Goal: Information Seeking & Learning: Learn about a topic

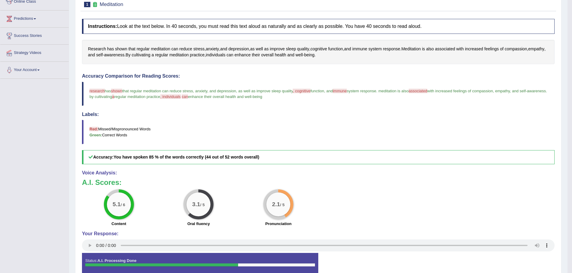
scroll to position [29, 0]
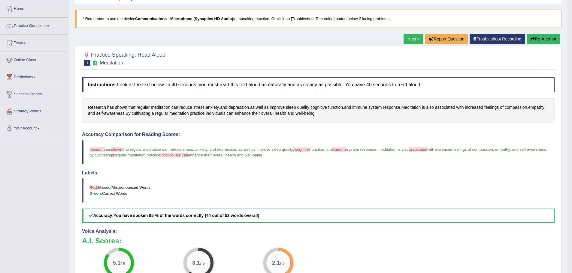
click at [403, 38] on link "Next »" at bounding box center [413, 39] width 20 height 10
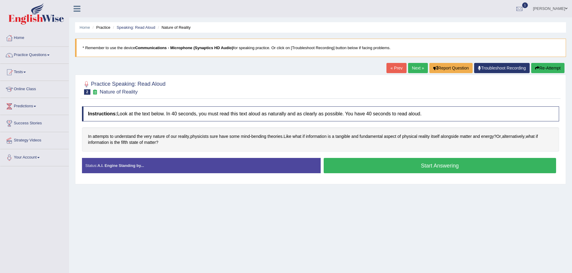
click at [410, 168] on button "Start Answering" at bounding box center [440, 165] width 233 height 15
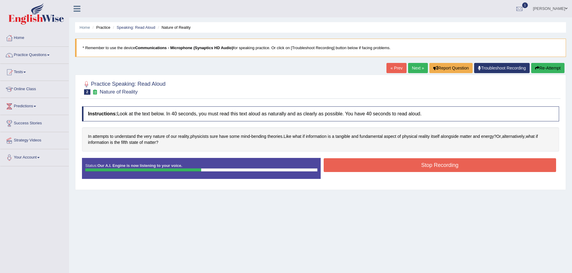
click at [409, 163] on button "Stop Recording" at bounding box center [440, 166] width 233 height 14
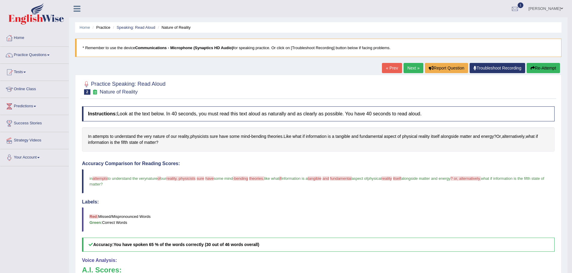
click at [403, 71] on link "Next »" at bounding box center [413, 68] width 20 height 10
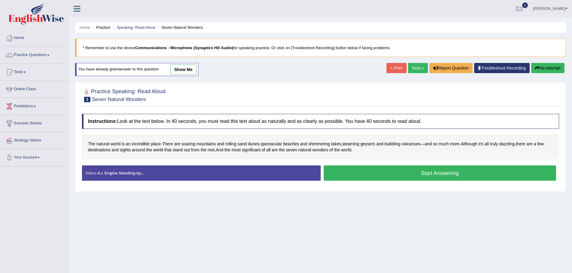
click at [407, 179] on button "Start Answering" at bounding box center [440, 173] width 233 height 15
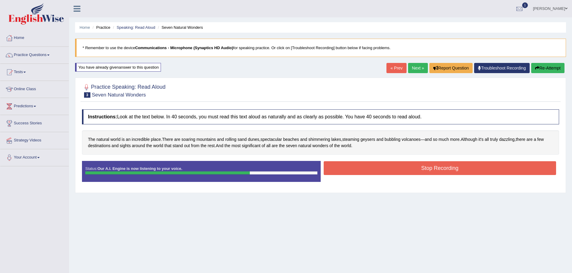
click at [427, 175] on button "Stop Recording" at bounding box center [440, 169] width 233 height 14
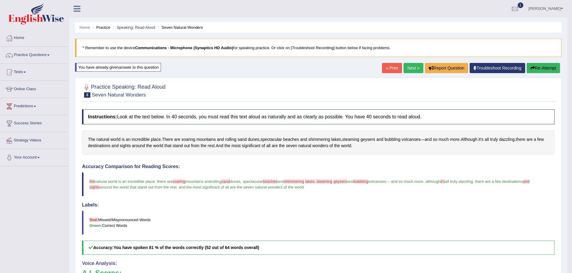
click at [69, 55] on link "Practice Questions" at bounding box center [34, 54] width 68 height 15
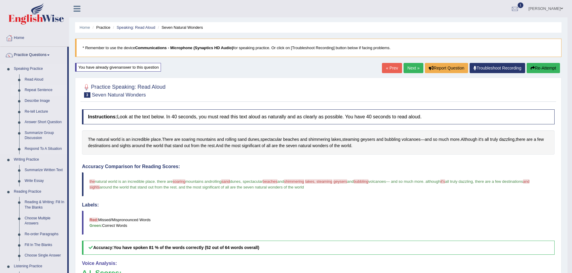
click at [67, 90] on link "Repeat Sentence" at bounding box center [44, 90] width 45 height 11
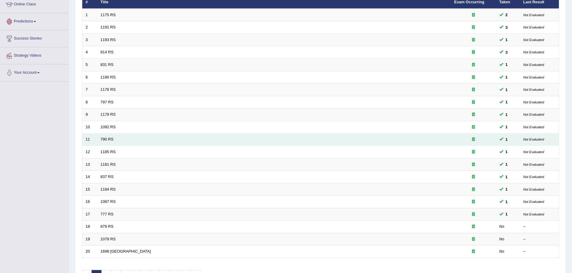
scroll to position [124, 0]
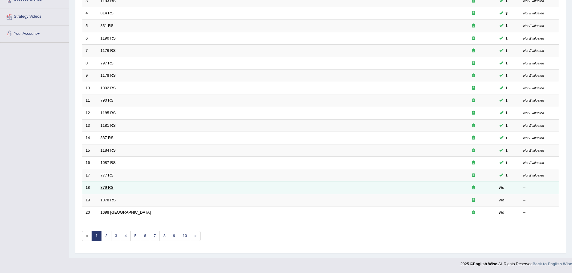
click at [113, 188] on link "879 RS" at bounding box center [107, 188] width 13 height 5
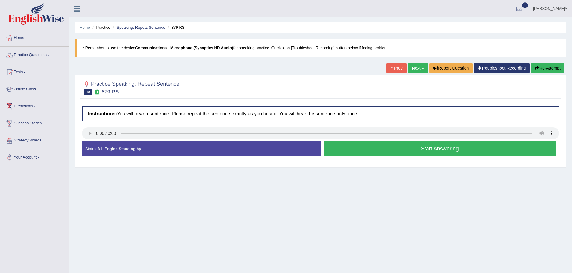
click at [386, 152] on button "Start Answering" at bounding box center [440, 148] width 233 height 15
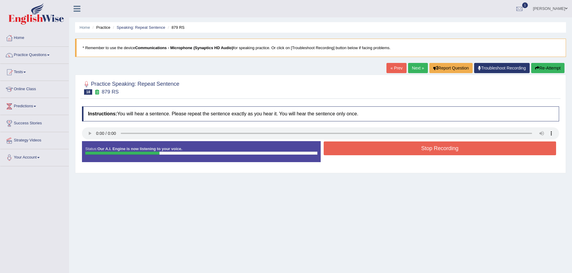
click at [387, 150] on button "Stop Recording" at bounding box center [440, 149] width 233 height 14
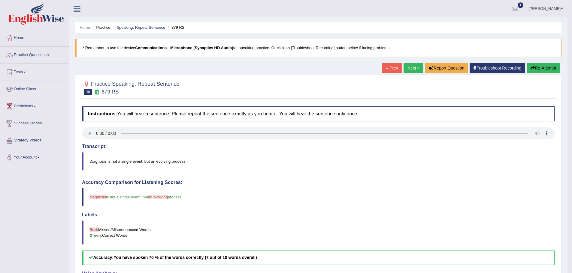
click at [403, 68] on link "Next »" at bounding box center [413, 68] width 20 height 10
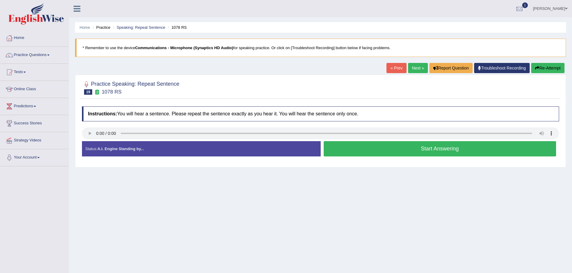
click at [394, 149] on button "Start Answering" at bounding box center [440, 148] width 233 height 15
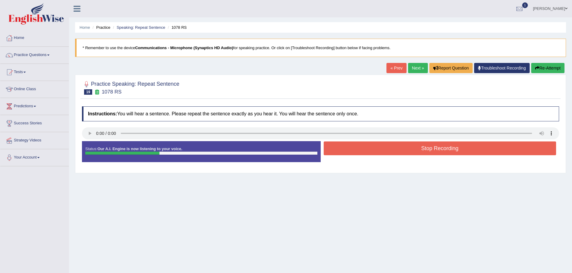
click at [394, 149] on button "Stop Recording" at bounding box center [440, 149] width 233 height 14
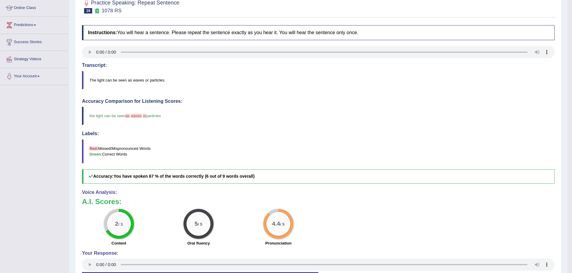
scroll to position [42, 0]
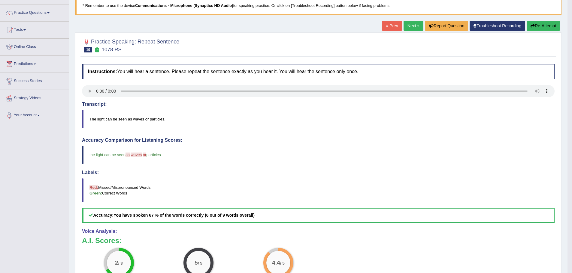
click at [403, 29] on link "Next »" at bounding box center [413, 26] width 20 height 10
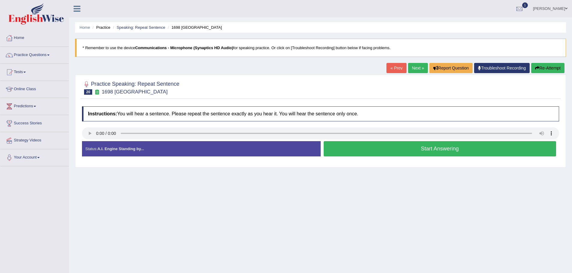
click at [427, 153] on button "Start Answering" at bounding box center [440, 148] width 233 height 15
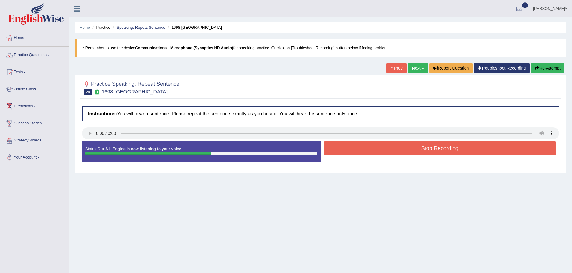
click at [428, 151] on button "Stop Recording" at bounding box center [440, 149] width 233 height 14
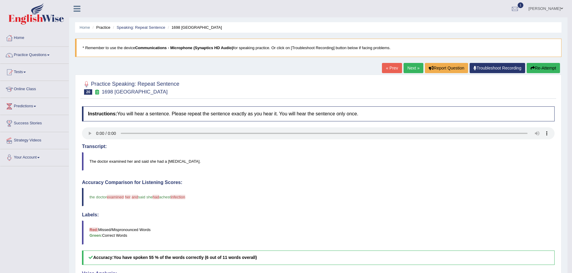
click at [403, 70] on link "Next »" at bounding box center [413, 68] width 20 height 10
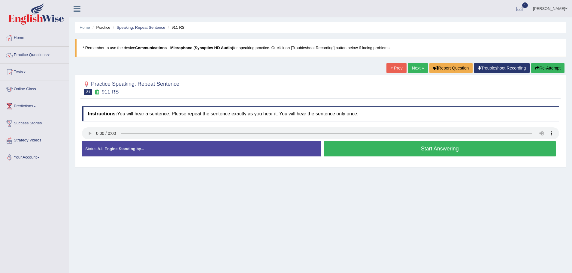
click at [386, 152] on button "Start Answering" at bounding box center [440, 148] width 233 height 15
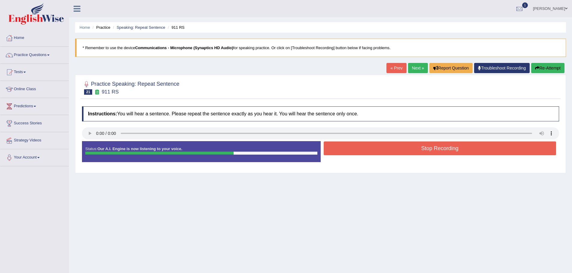
click at [394, 147] on button "Stop Recording" at bounding box center [440, 149] width 233 height 14
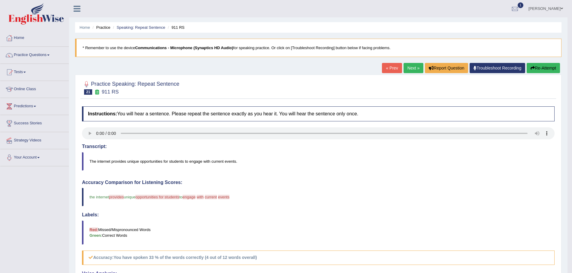
click at [527, 70] on button "Re-Attempt" at bounding box center [543, 68] width 33 height 10
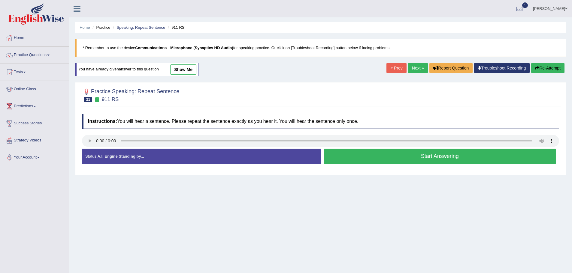
click at [413, 159] on button "Start Answering" at bounding box center [440, 156] width 233 height 15
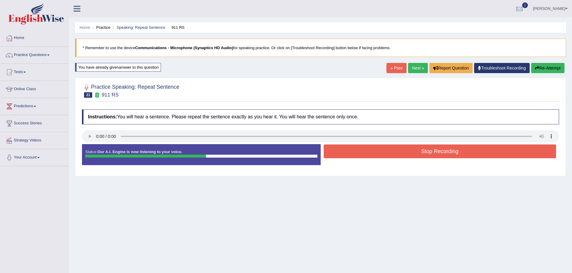
click at [404, 150] on button "Stop Recording" at bounding box center [440, 152] width 233 height 14
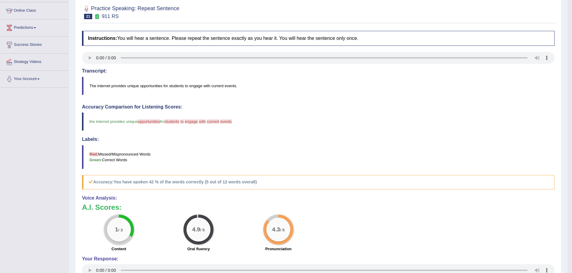
scroll to position [15, 0]
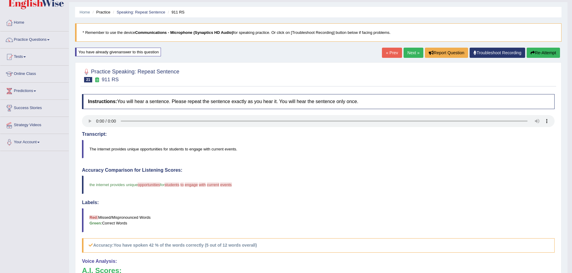
click at [403, 51] on link "Next »" at bounding box center [413, 53] width 20 height 10
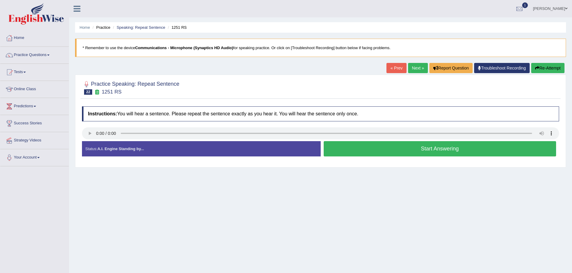
click at [395, 152] on button "Start Answering" at bounding box center [440, 148] width 233 height 15
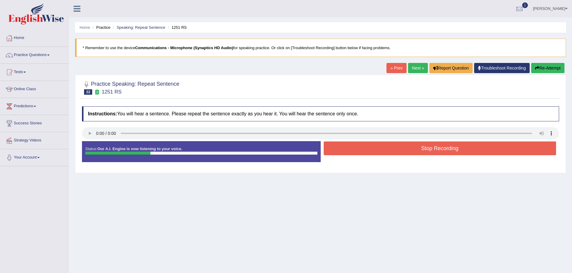
click at [395, 152] on button "Stop Recording" at bounding box center [440, 149] width 233 height 14
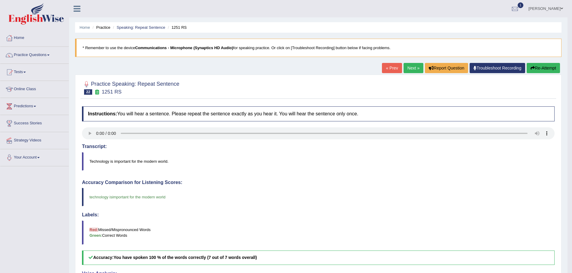
click at [403, 70] on link "Next »" at bounding box center [413, 68] width 20 height 10
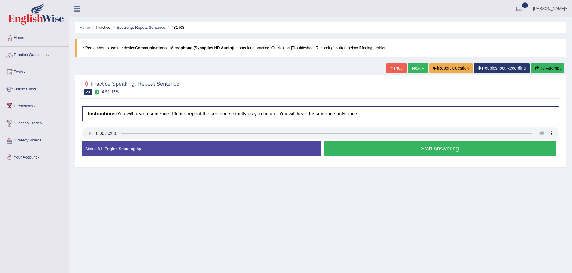
click at [421, 150] on button "Start Answering" at bounding box center [440, 148] width 233 height 15
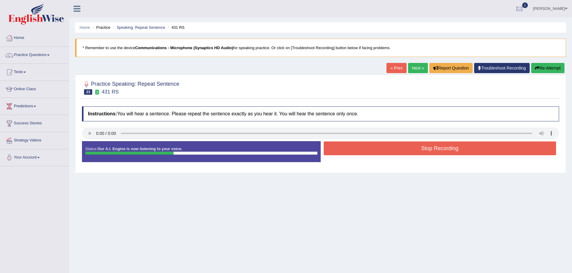
click at [423, 150] on button "Stop Recording" at bounding box center [440, 149] width 233 height 14
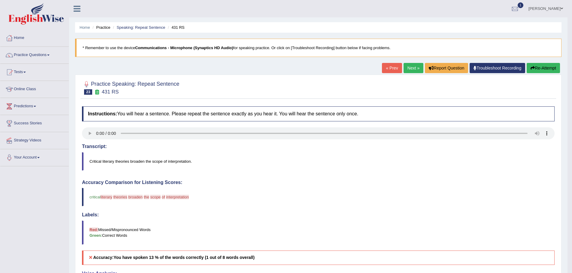
click at [403, 68] on link "Next »" at bounding box center [413, 68] width 20 height 10
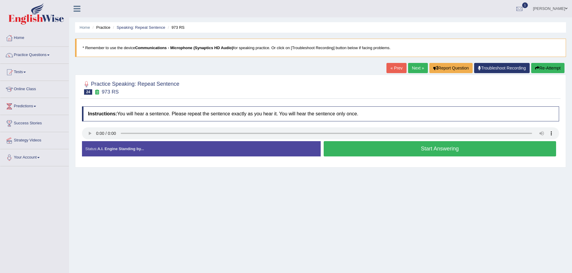
click at [406, 153] on button "Start Answering" at bounding box center [440, 148] width 233 height 15
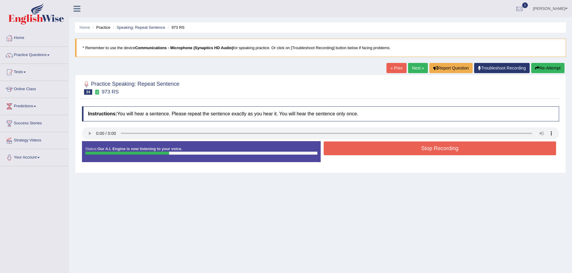
click at [408, 153] on button "Stop Recording" at bounding box center [440, 149] width 233 height 14
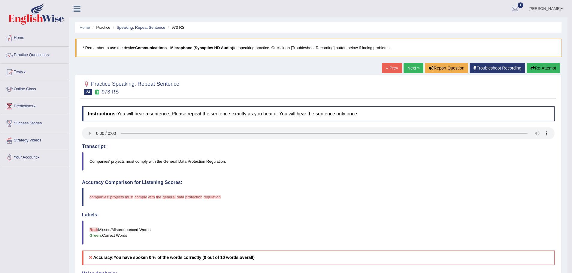
click at [527, 69] on button "Re-Attempt" at bounding box center [543, 68] width 33 height 10
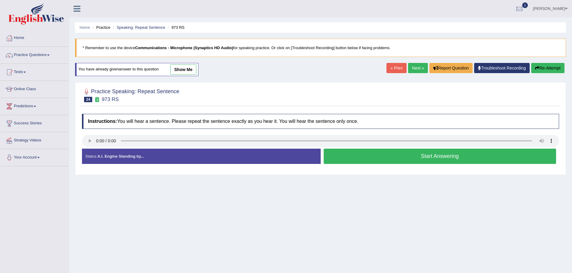
click at [388, 159] on button "Start Answering" at bounding box center [440, 156] width 233 height 15
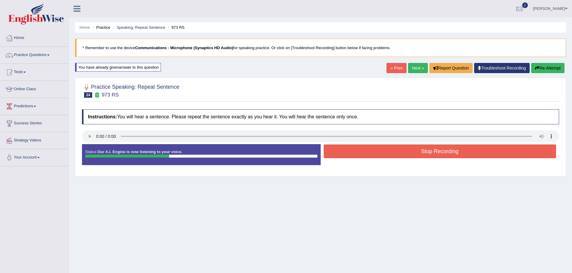
click at [395, 152] on button "Stop Recording" at bounding box center [440, 152] width 233 height 14
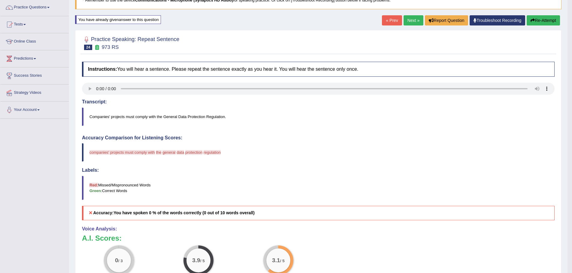
scroll to position [45, 0]
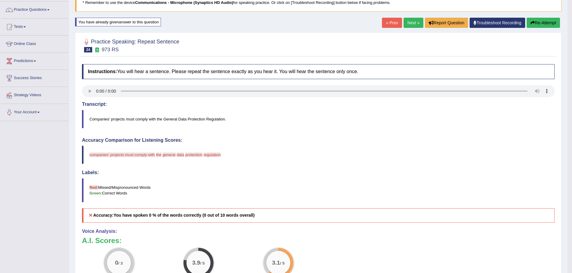
click at [527, 22] on button "Re-Attempt" at bounding box center [543, 23] width 33 height 10
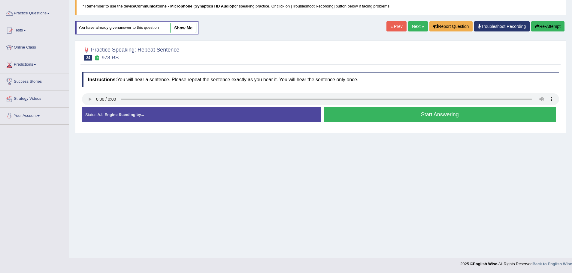
scroll to position [42, 0]
click at [403, 117] on button "Start Answering" at bounding box center [440, 114] width 233 height 15
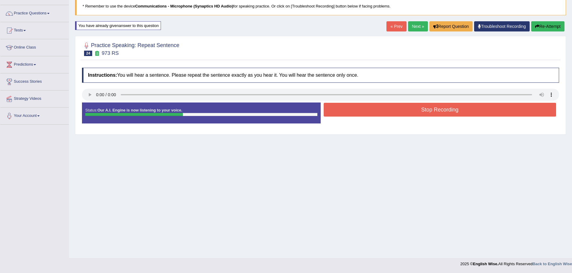
click at [409, 112] on button "Stop Recording" at bounding box center [440, 110] width 233 height 14
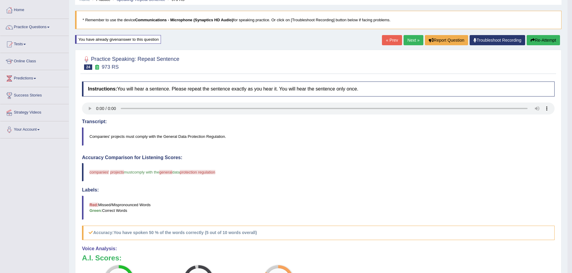
scroll to position [0, 0]
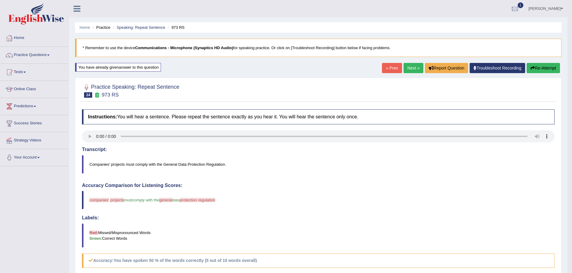
click at [403, 70] on link "Next »" at bounding box center [413, 68] width 20 height 10
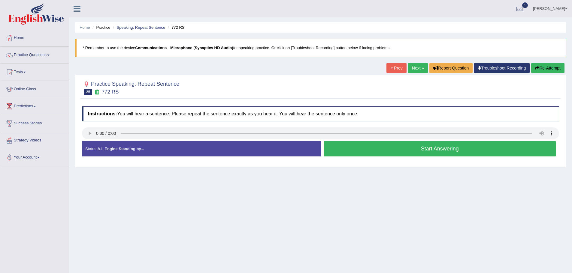
click at [415, 152] on button "Start Answering" at bounding box center [440, 148] width 233 height 15
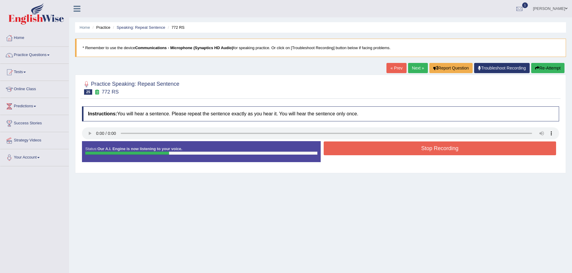
click at [425, 150] on button "Stop Recording" at bounding box center [440, 149] width 233 height 14
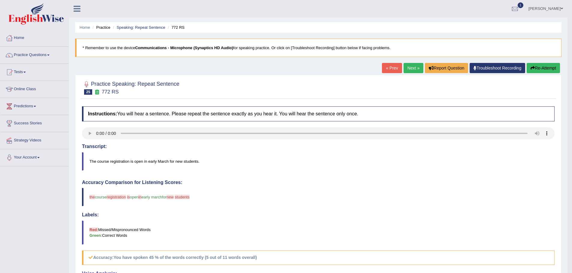
click at [527, 68] on button "Re-Attempt" at bounding box center [543, 68] width 33 height 10
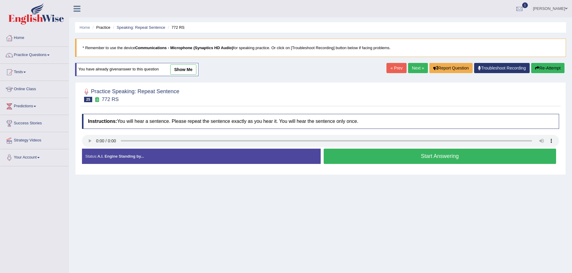
click at [409, 159] on button "Start Answering" at bounding box center [440, 156] width 233 height 15
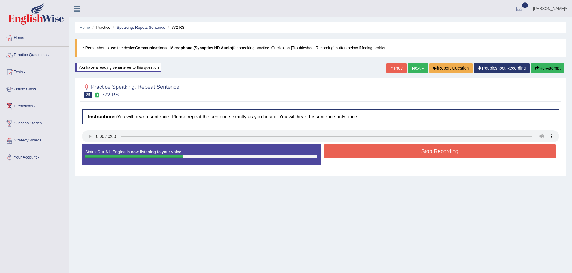
click at [414, 153] on button "Stop Recording" at bounding box center [440, 152] width 233 height 14
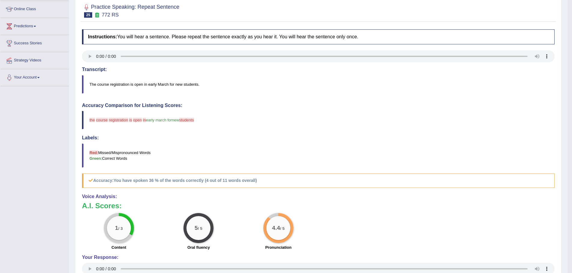
scroll to position [15, 0]
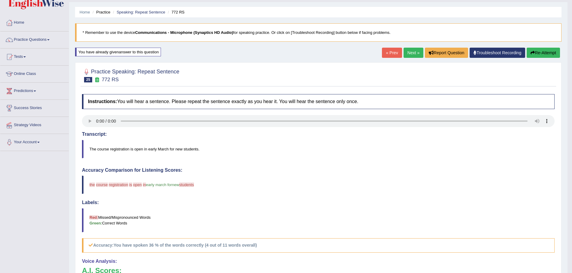
click at [403, 54] on link "Next »" at bounding box center [413, 53] width 20 height 10
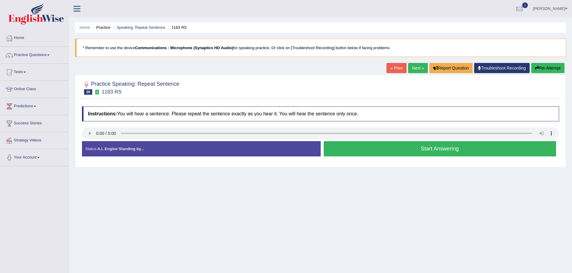
click at [401, 151] on button "Start Answering" at bounding box center [440, 148] width 233 height 15
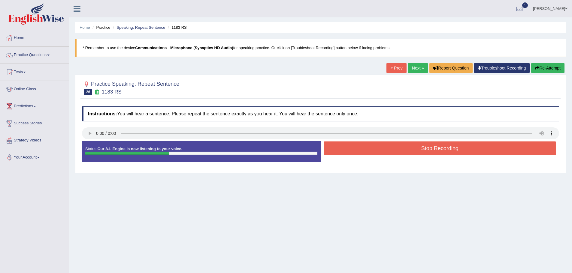
click at [410, 151] on button "Stop Recording" at bounding box center [440, 149] width 233 height 14
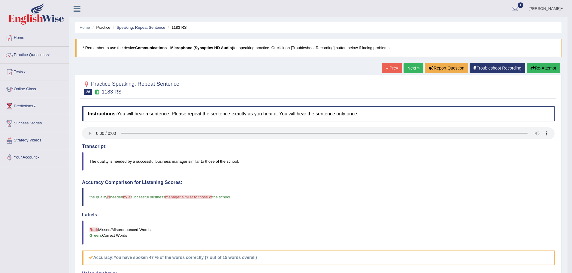
click at [403, 69] on link "Next »" at bounding box center [413, 68] width 20 height 10
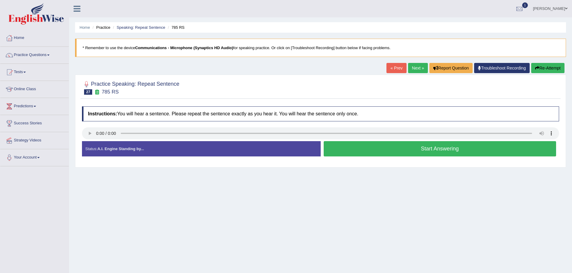
click at [399, 152] on button "Start Answering" at bounding box center [440, 148] width 233 height 15
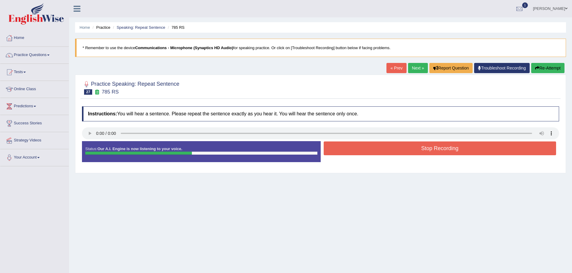
click at [400, 151] on button "Stop Recording" at bounding box center [440, 149] width 233 height 14
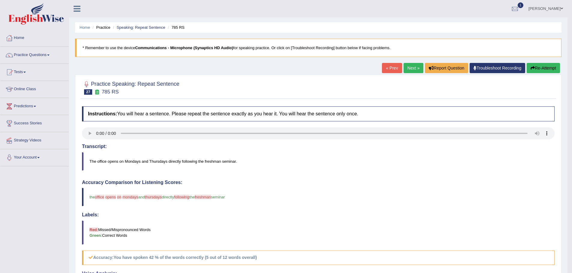
click at [403, 68] on link "Next »" at bounding box center [413, 68] width 20 height 10
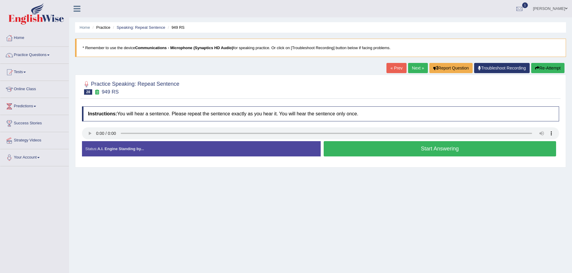
click at [405, 151] on button "Start Answering" at bounding box center [440, 148] width 233 height 15
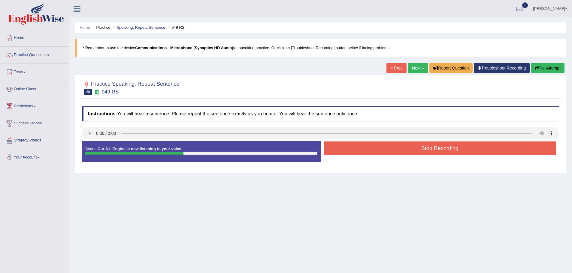
click at [405, 151] on button "Stop Recording" at bounding box center [440, 149] width 233 height 14
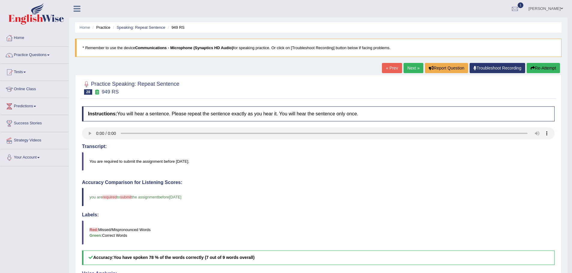
click at [403, 68] on link "Next »" at bounding box center [413, 68] width 20 height 10
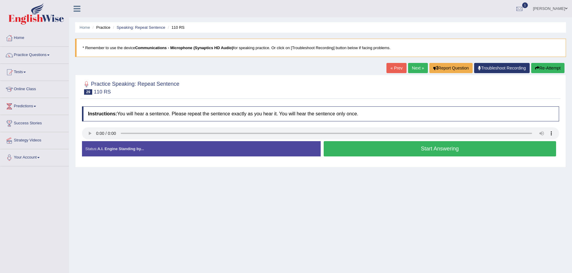
click at [426, 151] on button "Start Answering" at bounding box center [440, 148] width 233 height 15
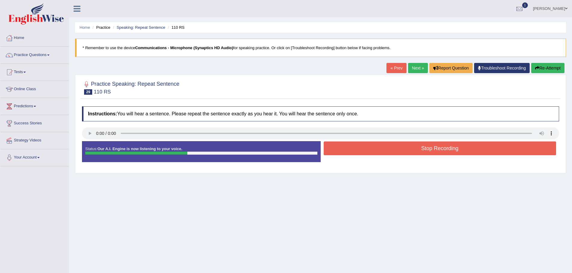
click at [426, 151] on button "Stop Recording" at bounding box center [440, 149] width 233 height 14
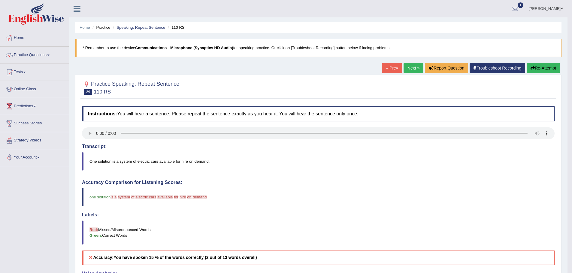
click at [403, 68] on link "Next »" at bounding box center [413, 68] width 20 height 10
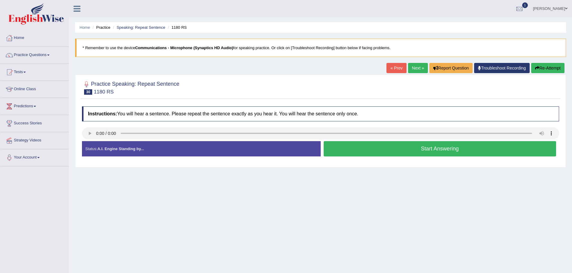
click at [406, 151] on button "Start Answering" at bounding box center [440, 148] width 233 height 15
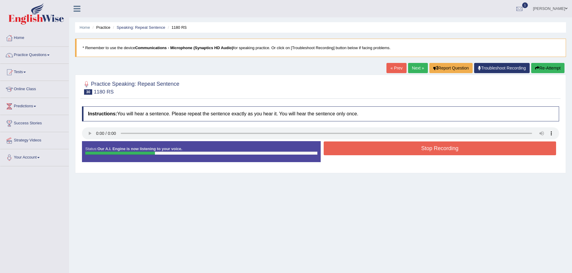
click at [406, 151] on button "Stop Recording" at bounding box center [440, 149] width 233 height 14
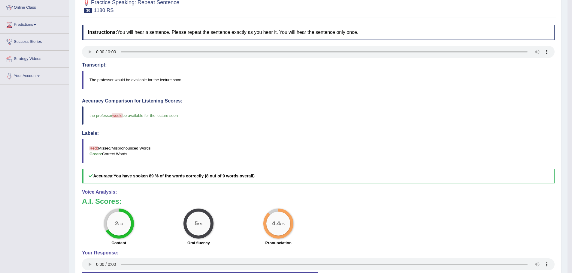
scroll to position [42, 0]
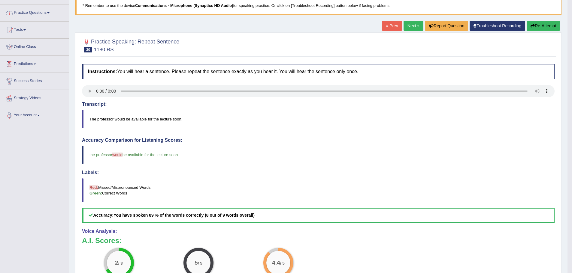
click at [69, 13] on link "Practice Questions" at bounding box center [34, 12] width 68 height 15
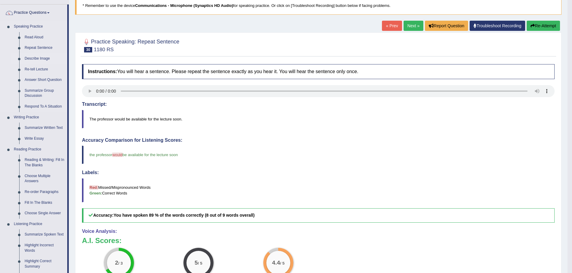
click at [67, 61] on link "Describe Image" at bounding box center [44, 58] width 45 height 11
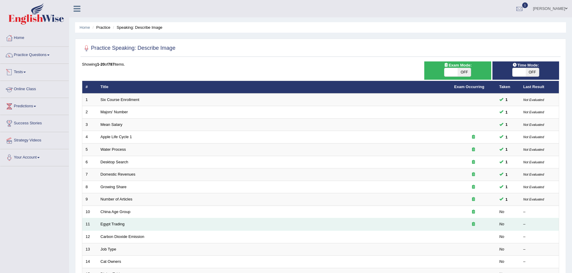
scroll to position [120, 0]
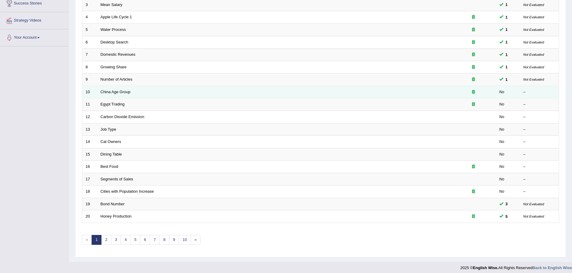
click at [173, 95] on td "China Age Group" at bounding box center [274, 92] width 354 height 13
click at [131, 94] on link "China Age Group" at bounding box center [116, 92] width 30 height 5
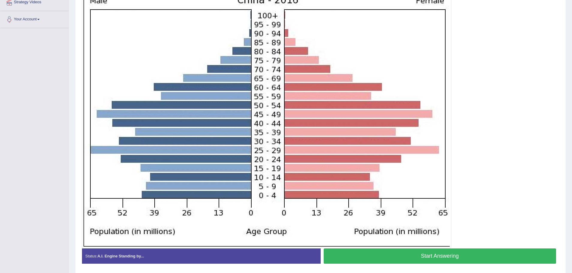
scroll to position [163, 0]
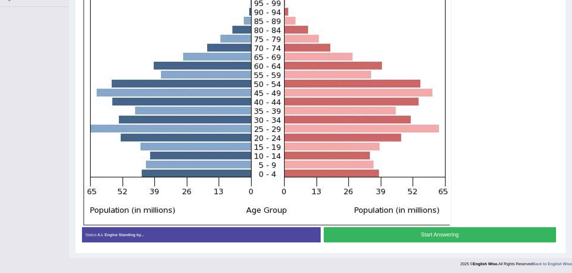
click at [426, 236] on button "Start Answering" at bounding box center [440, 235] width 233 height 15
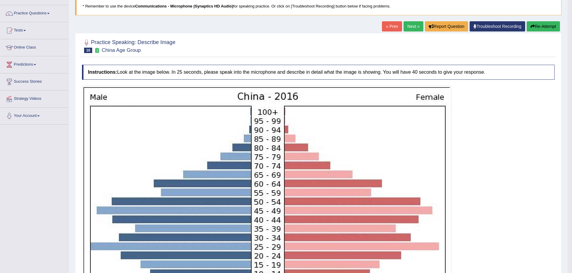
scroll to position [13, 0]
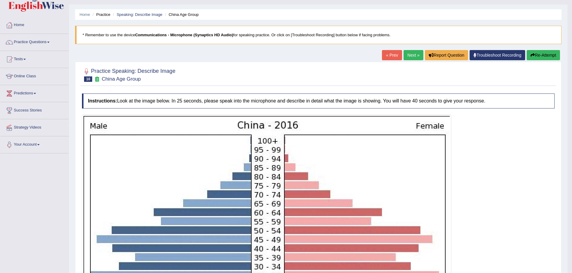
click at [403, 53] on link "Next »" at bounding box center [413, 55] width 20 height 10
